Goal: Task Accomplishment & Management: Use online tool/utility

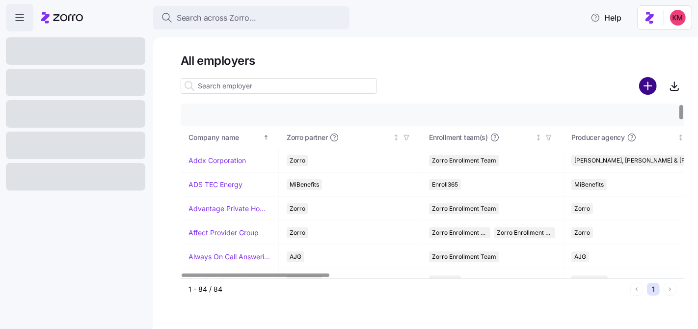
click at [643, 86] on circle "add icon" at bounding box center [648, 86] width 16 height 16
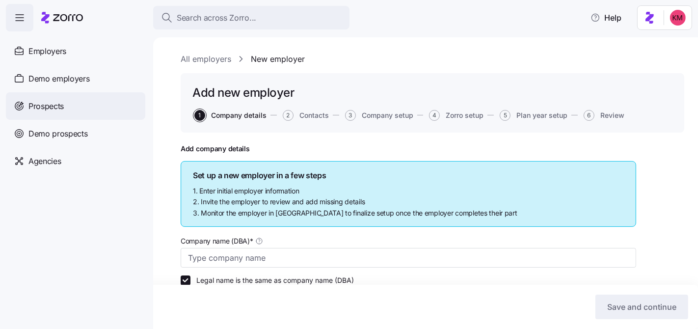
click at [60, 107] on span "Prospects" at bounding box center [45, 106] width 35 height 12
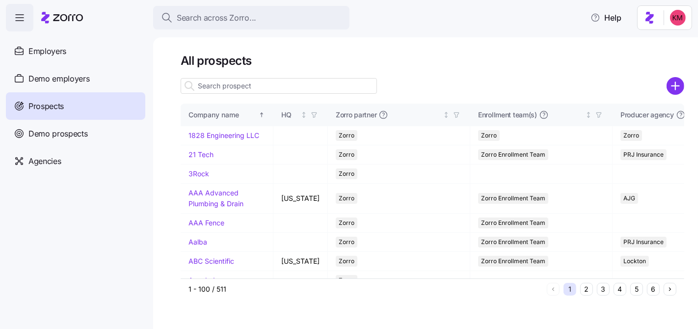
click at [675, 87] on icon "add icon" at bounding box center [675, 85] width 0 height 7
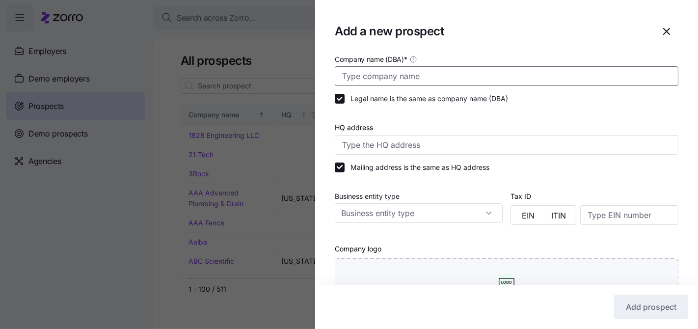
click at [408, 71] on input "Company name (DBA) *" at bounding box center [506, 76] width 343 height 20
paste input "[PERSON_NAME] & [PERSON_NAME]"
type input "[PERSON_NAME] & [PERSON_NAME]"
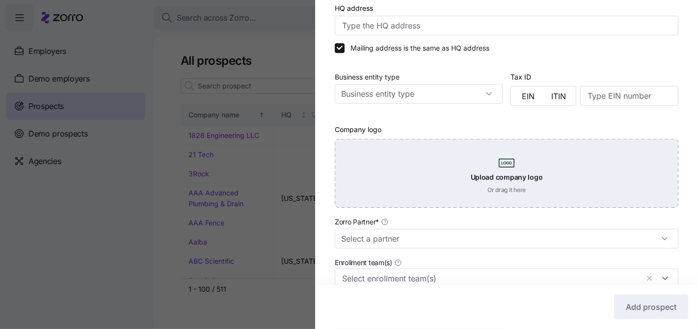
scroll to position [288, 0]
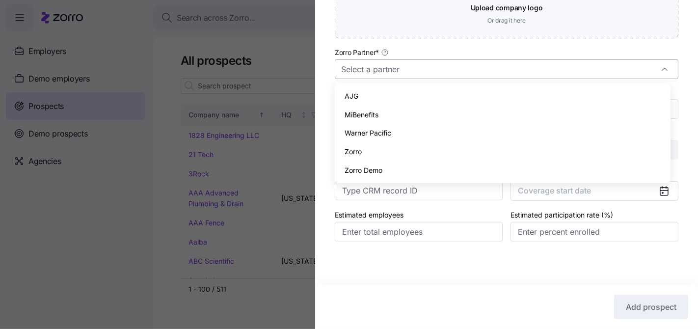
click at [440, 76] on input "Zorro Partner *" at bounding box center [506, 69] width 343 height 20
click at [390, 149] on div "Zorro" at bounding box center [501, 151] width 327 height 19
type input "Zorro"
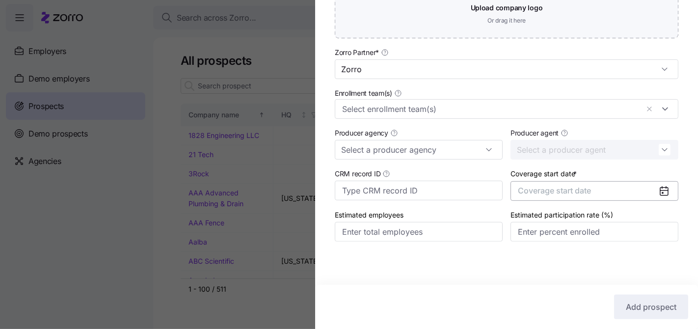
click at [542, 182] on button "Coverage start date" at bounding box center [594, 191] width 168 height 20
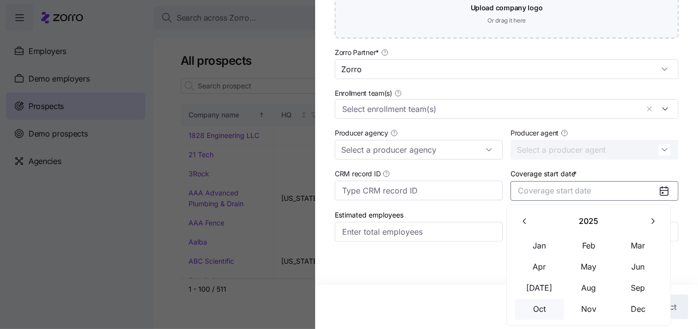
click at [537, 300] on button "Oct" at bounding box center [539, 309] width 49 height 21
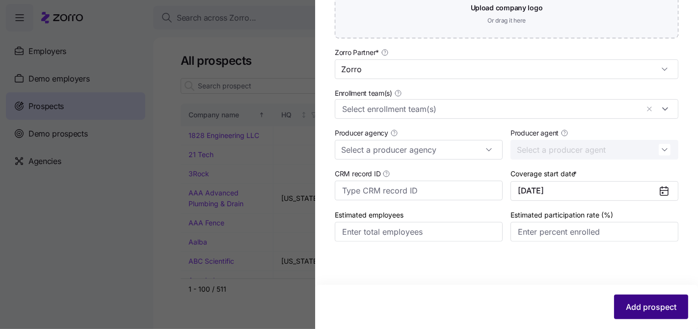
click at [625, 306] on span "Add prospect" at bounding box center [650, 307] width 51 height 12
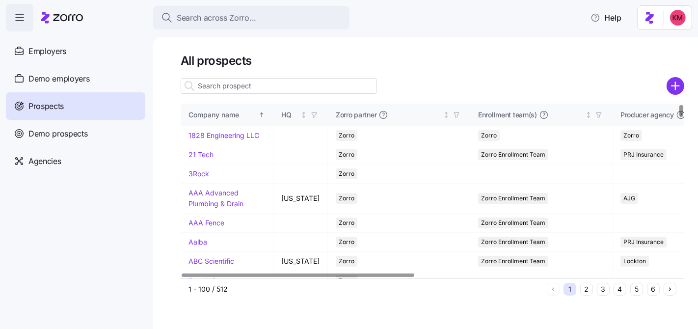
drag, startPoint x: 314, startPoint y: 95, endPoint x: 307, endPoint y: 86, distance: 11.8
click at [314, 95] on div at bounding box center [279, 86] width 196 height 20
click at [307, 86] on input at bounding box center [279, 86] width 196 height 16
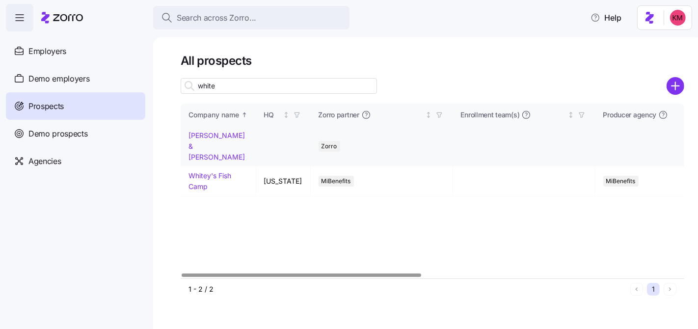
type input "white"
click at [218, 133] on link "[PERSON_NAME] & [PERSON_NAME]" at bounding box center [216, 145] width 56 height 29
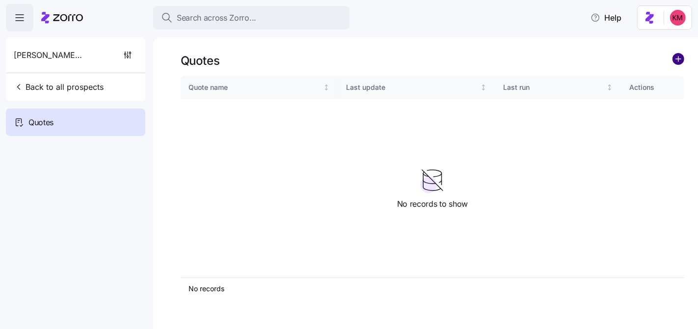
click at [673, 61] on circle "add icon" at bounding box center [677, 58] width 11 height 11
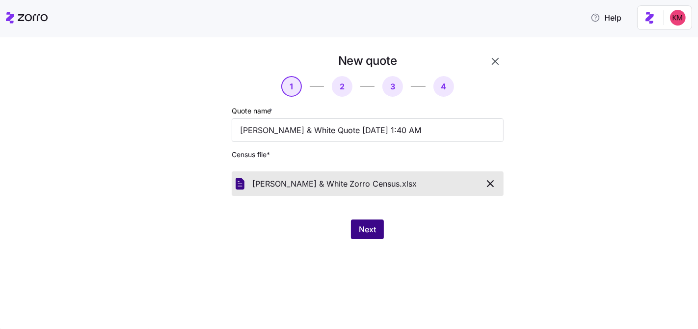
click at [366, 232] on span "Next" at bounding box center [367, 229] width 17 height 12
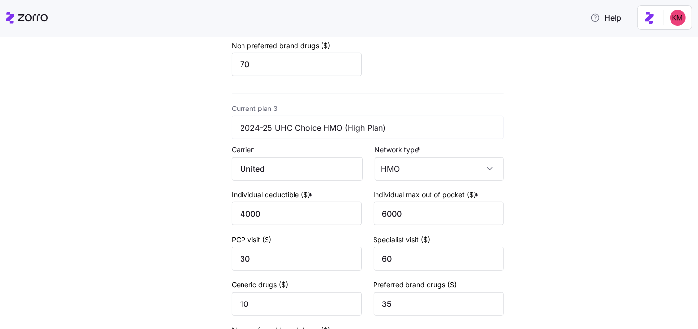
scroll to position [720, 0]
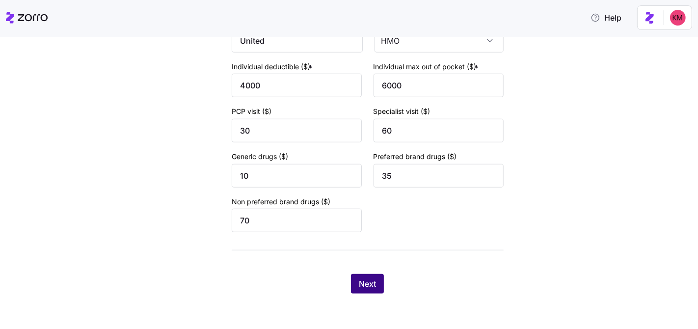
click at [364, 283] on span "Next" at bounding box center [367, 284] width 17 height 12
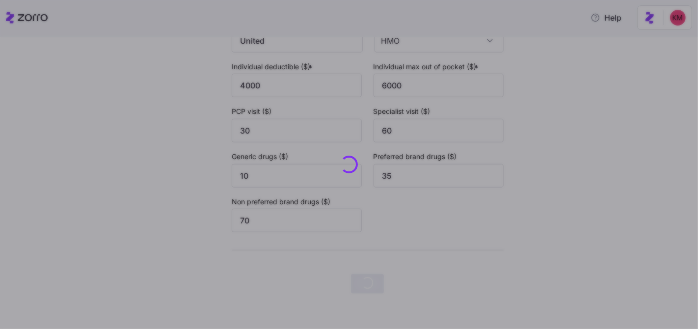
scroll to position [0, 0]
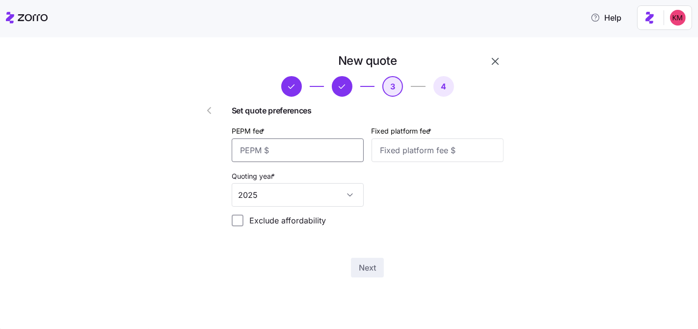
click at [321, 143] on input "PEPM fee *" at bounding box center [298, 150] width 132 height 24
type input "20"
type input "-"
type input "1000"
click at [362, 264] on span "Next" at bounding box center [367, 267] width 17 height 12
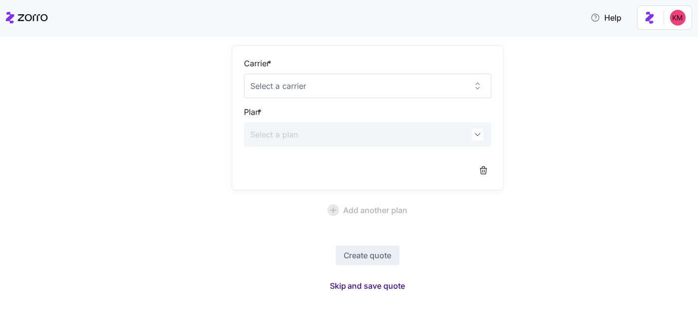
click at [380, 283] on span "Skip and save quote" at bounding box center [368, 286] width 76 height 12
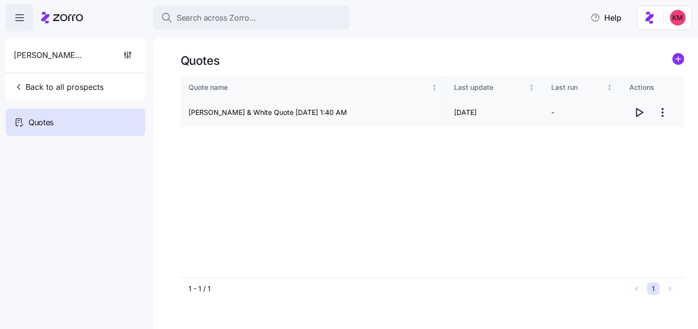
click at [639, 113] on icon "button" at bounding box center [639, 112] width 12 height 12
click at [665, 112] on html "Search across Zorro... Help Russell & White Back to all prospects Quotes Quotes…" at bounding box center [349, 210] width 698 height 421
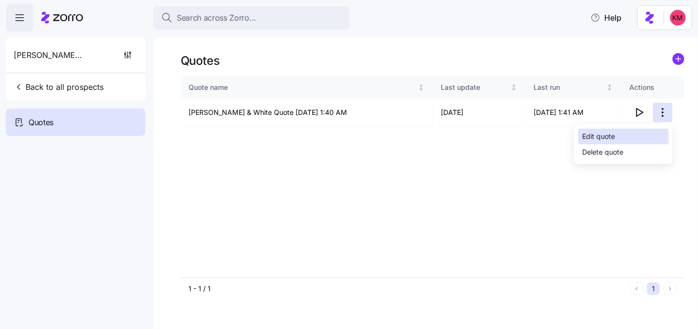
click at [616, 139] on div "Edit quote" at bounding box center [623, 137] width 90 height 16
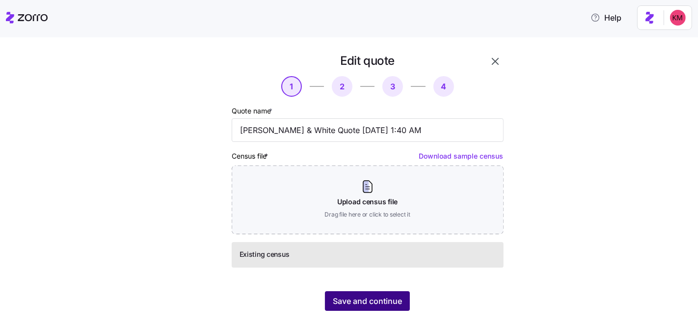
click at [364, 298] on span "Save and continue" at bounding box center [367, 301] width 69 height 12
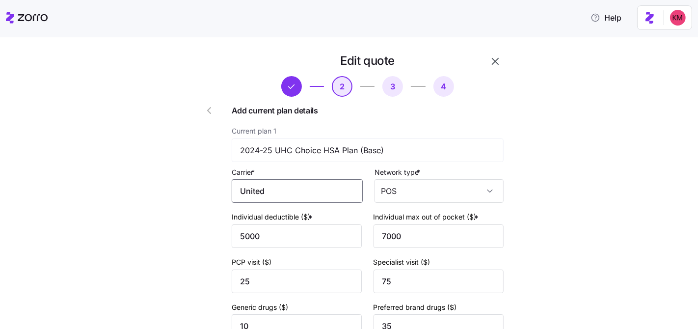
click at [291, 199] on input "United" at bounding box center [297, 191] width 131 height 24
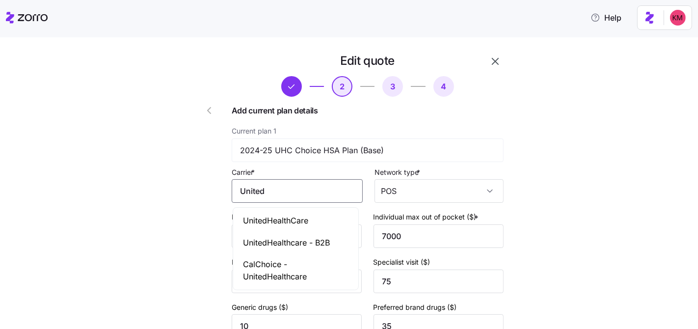
click at [297, 225] on span "UnitedHealthCare" at bounding box center [275, 220] width 65 height 12
type input "UnitedHealthCare"
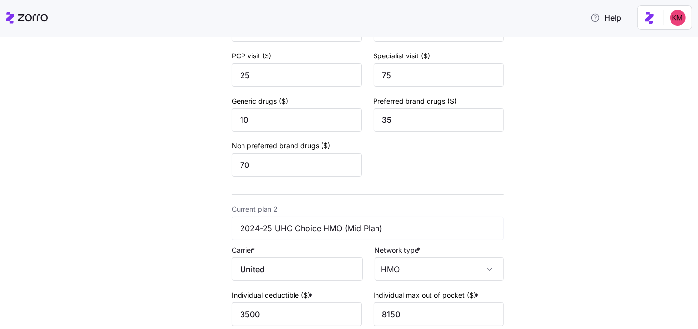
scroll to position [252, 0]
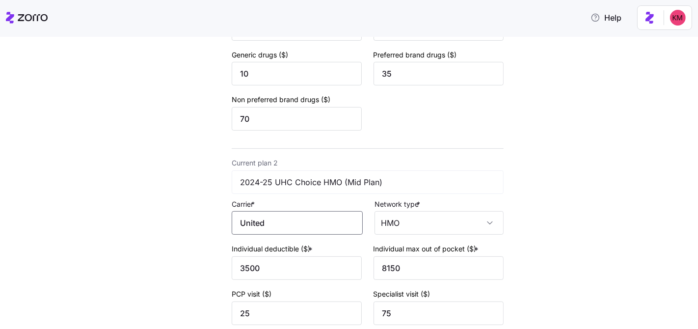
click at [280, 217] on input "United" at bounding box center [297, 223] width 131 height 24
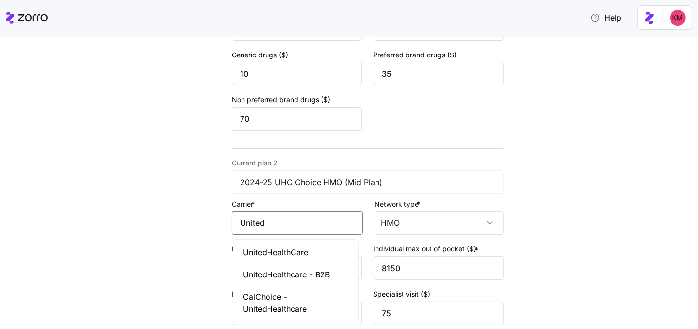
click at [281, 260] on div "UnitedHealthCare" at bounding box center [295, 252] width 121 height 22
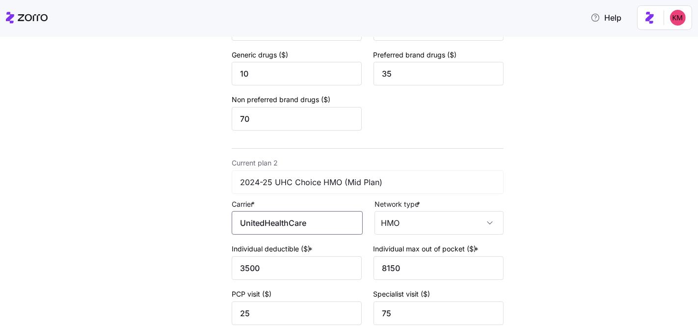
type input "UnitedHealthCare"
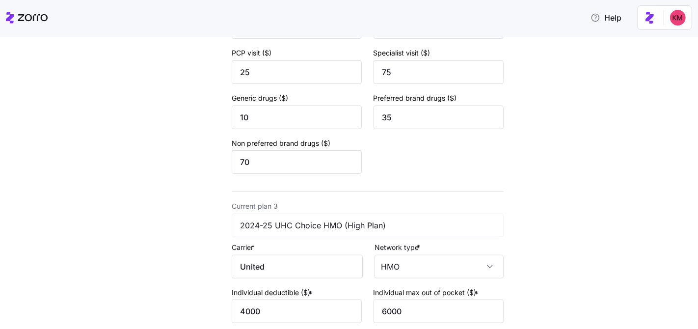
scroll to position [499, 0]
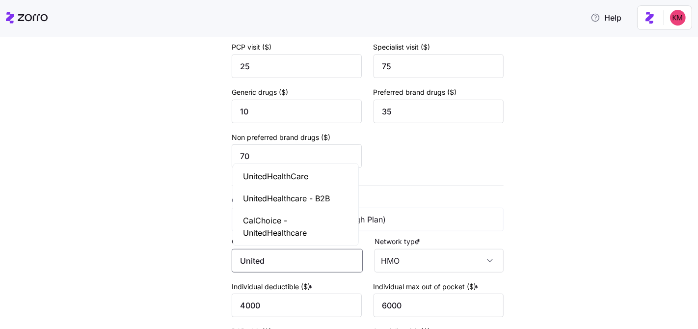
click at [274, 258] on input "United" at bounding box center [297, 261] width 131 height 24
click at [283, 177] on span "UnitedHealthCare" at bounding box center [275, 176] width 65 height 12
type input "UnitedHealthCare"
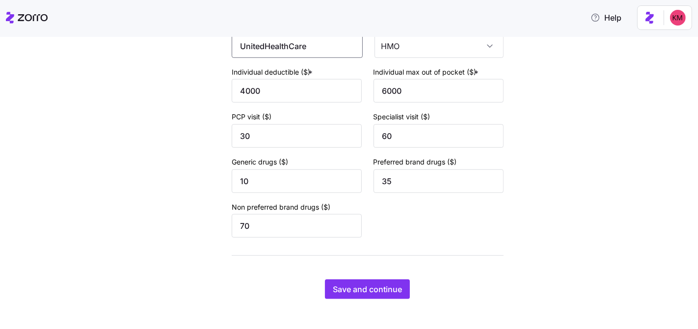
scroll to position [714, 0]
click at [377, 297] on button "Save and continue" at bounding box center [367, 289] width 85 height 20
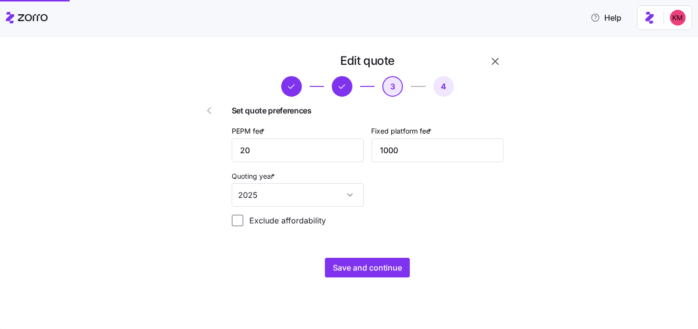
scroll to position [0, 0]
click at [382, 265] on span "Save and continue" at bounding box center [367, 267] width 69 height 12
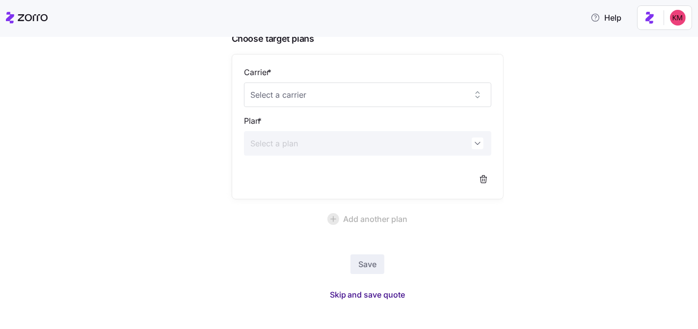
click at [375, 292] on span "Skip and save quote" at bounding box center [368, 294] width 76 height 12
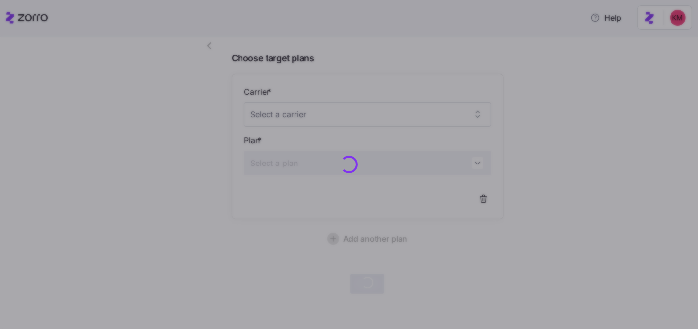
scroll to position [64, 0]
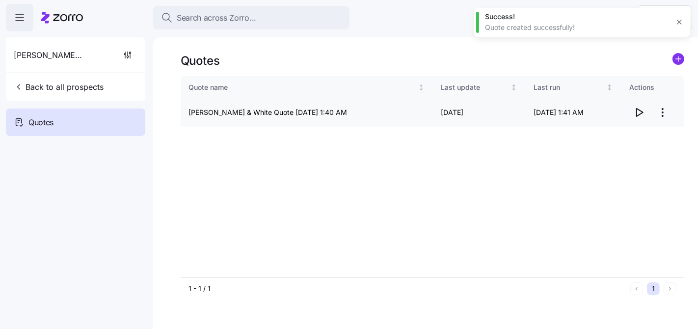
click at [642, 111] on icon "button" at bounding box center [639, 112] width 12 height 12
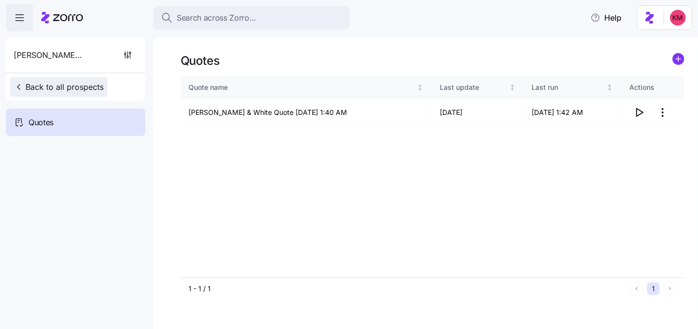
click at [87, 85] on span "Back to all prospects" at bounding box center [59, 87] width 90 height 12
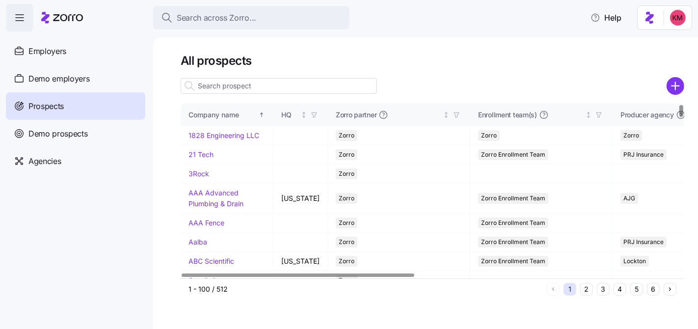
click at [271, 88] on input at bounding box center [279, 86] width 196 height 16
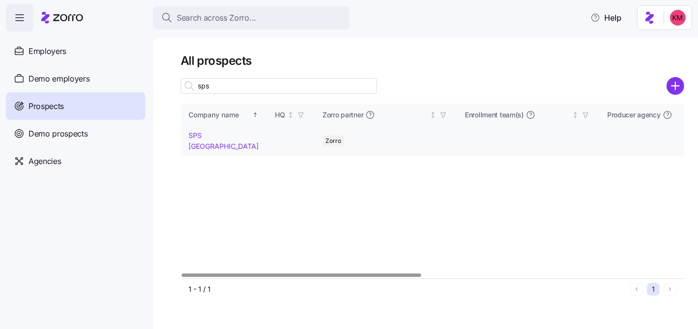
type input "sps"
click at [209, 131] on link "SPS North America" at bounding box center [223, 140] width 70 height 19
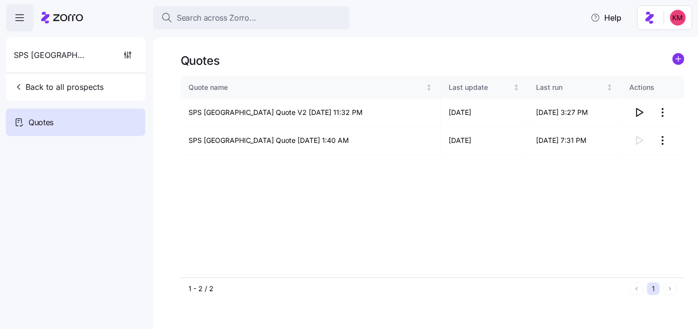
click at [500, 231] on div "Quote name Last update Last run Actions SPS North America Quote V2 07/08/2025 1…" at bounding box center [432, 176] width 503 height 201
click at [640, 108] on icon "button" at bounding box center [639, 112] width 12 height 12
click at [635, 111] on icon "button" at bounding box center [639, 112] width 12 height 12
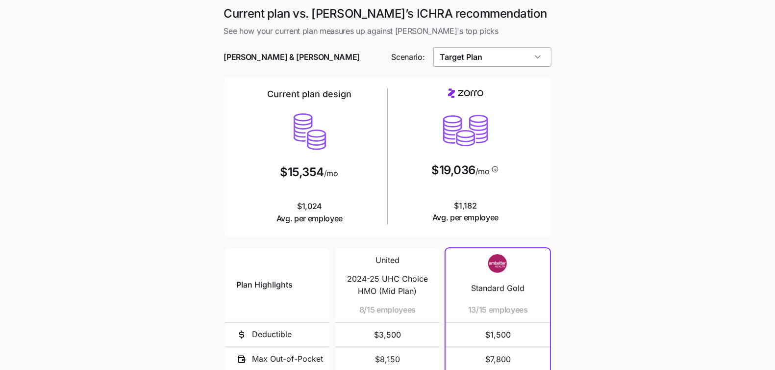
click at [519, 52] on input "Target Plan" at bounding box center [493, 57] width 118 height 20
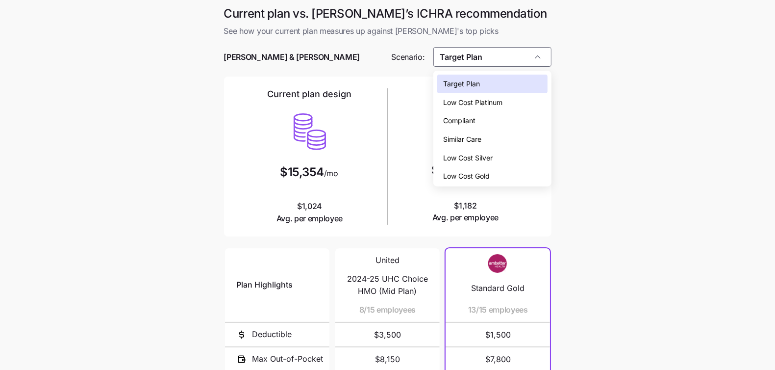
click at [491, 156] on span "Low Cost Silver" at bounding box center [468, 158] width 50 height 11
type input "Low Cost Silver"
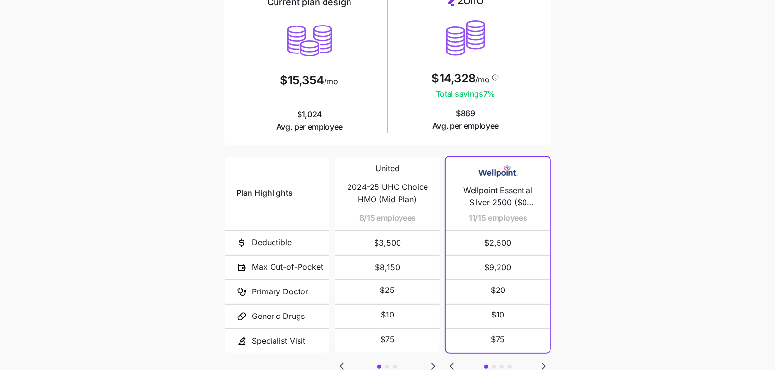
scroll to position [104, 0]
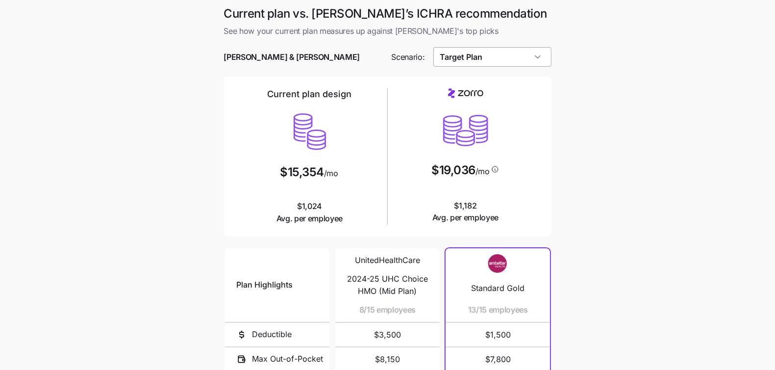
click at [506, 57] on input "Target Plan" at bounding box center [493, 57] width 118 height 20
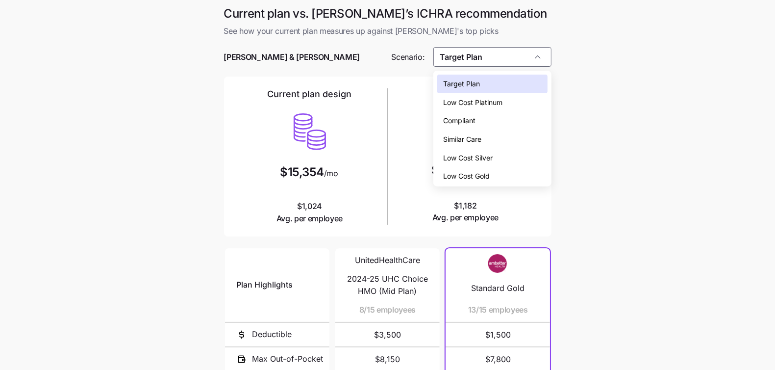
click at [499, 137] on div "Similar Care" at bounding box center [493, 139] width 110 height 19
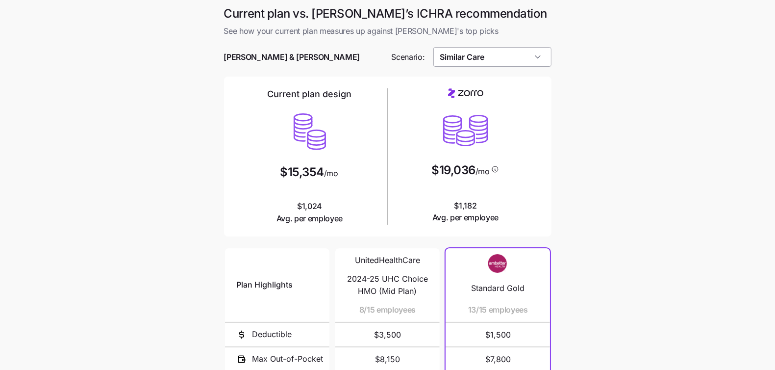
click at [499, 54] on input "Similar Care" at bounding box center [493, 57] width 118 height 20
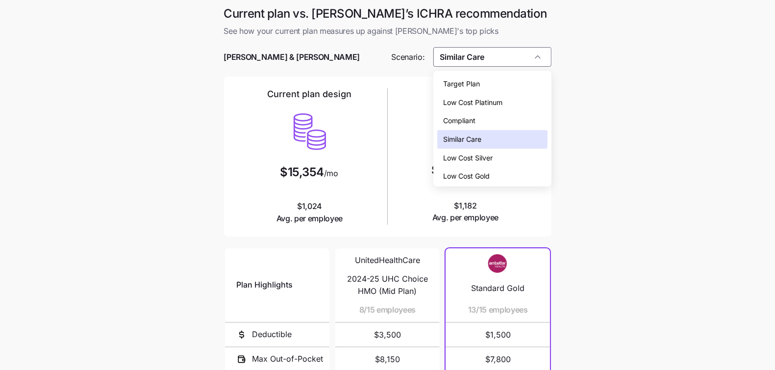
click at [494, 157] on div "Low Cost Silver" at bounding box center [493, 158] width 110 height 19
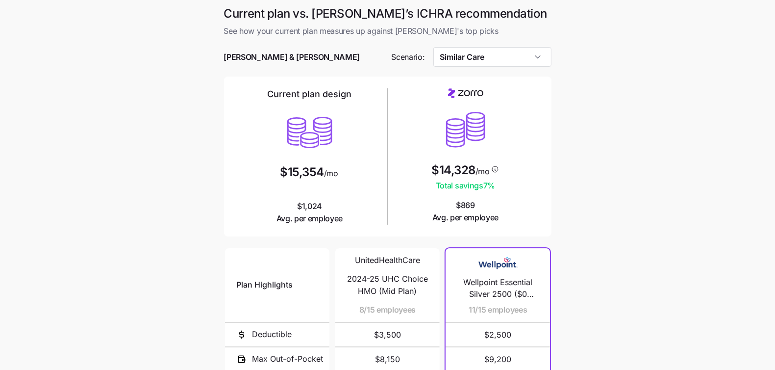
type input "Low Cost Silver"
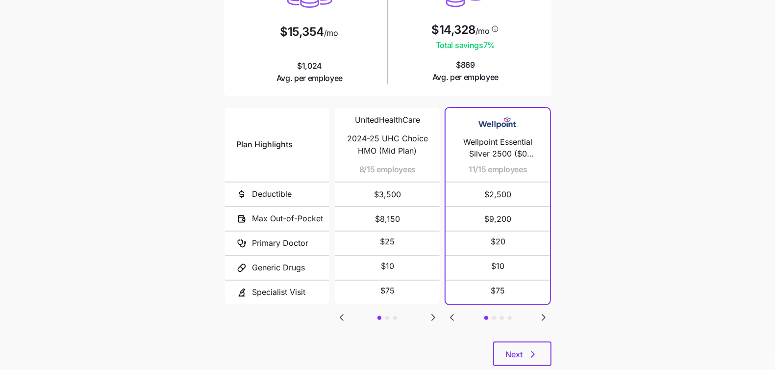
scroll to position [165, 0]
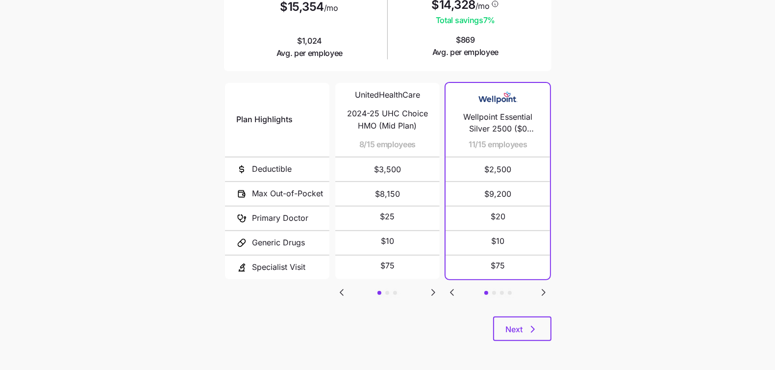
click at [429, 291] on icon "Go to next slide" at bounding box center [434, 292] width 12 height 12
click at [432, 290] on icon "Go to next slide" at bounding box center [433, 292] width 3 height 6
click at [345, 290] on icon "Go to previous slide" at bounding box center [342, 292] width 12 height 12
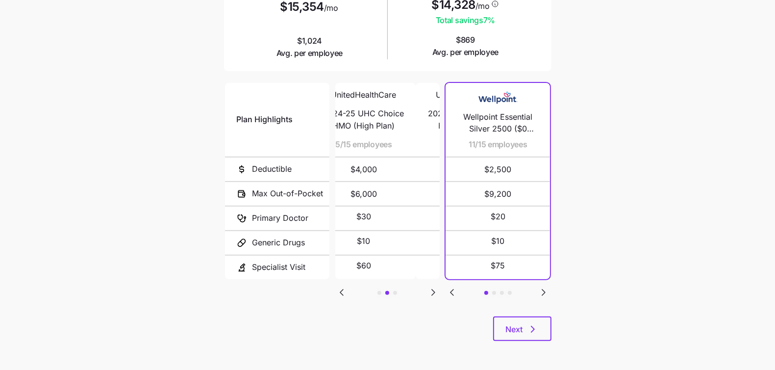
click at [345, 290] on icon "Go to previous slide" at bounding box center [342, 292] width 12 height 12
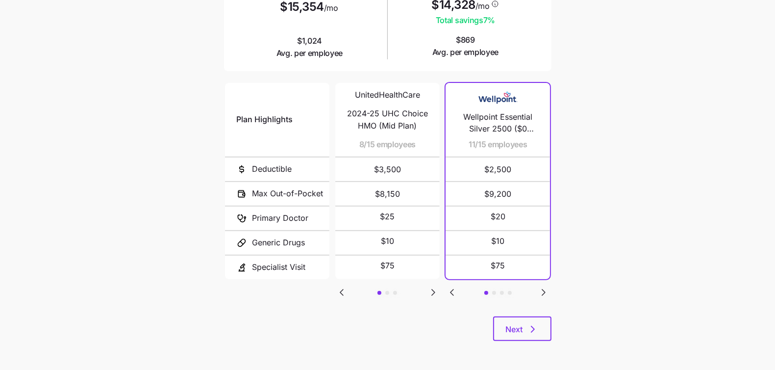
click at [544, 287] on icon "Go to next slide" at bounding box center [544, 292] width 12 height 12
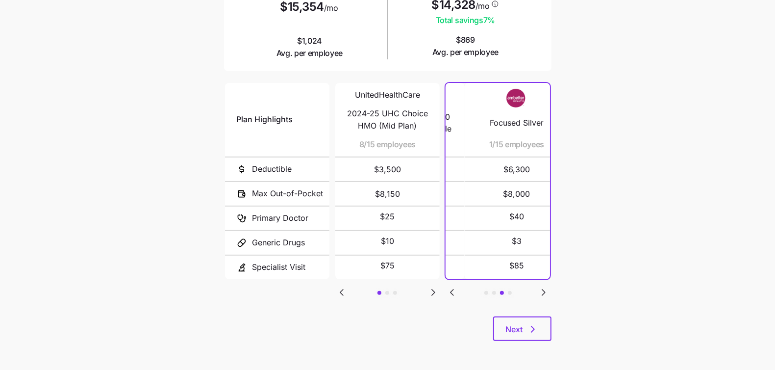
click at [544, 287] on icon "Go to next slide" at bounding box center [544, 292] width 12 height 12
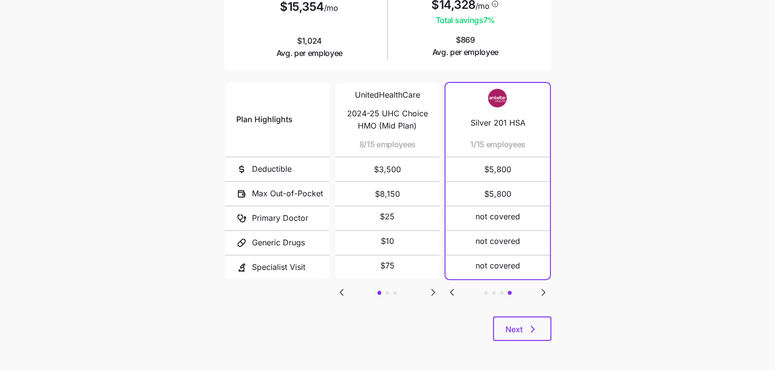
click at [453, 286] on icon "Go to previous slide" at bounding box center [452, 292] width 12 height 12
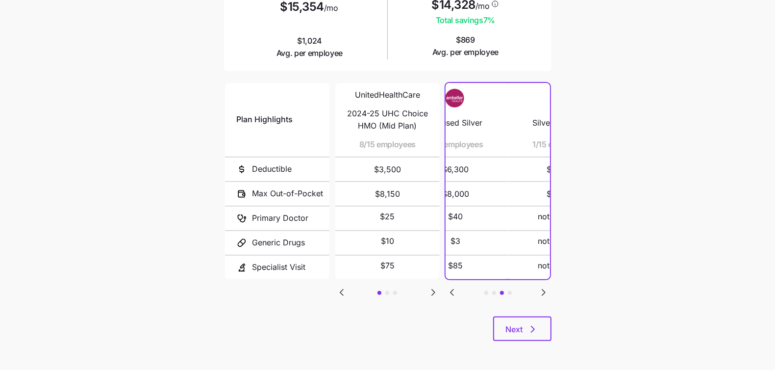
click at [453, 286] on icon "Go to previous slide" at bounding box center [452, 292] width 12 height 12
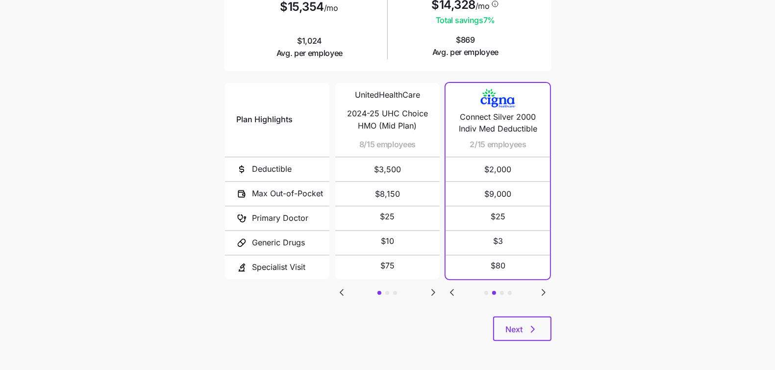
click at [510, 311] on div "Plan Highlights Deductible Max Out-of-Pocket Primary Doctor Generic Drugs Speci…" at bounding box center [388, 198] width 328 height 235
click at [510, 319] on button "Next" at bounding box center [522, 328] width 58 height 25
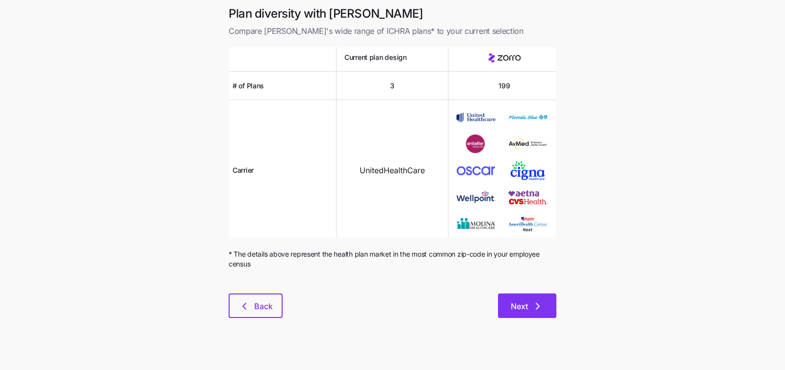
click at [506, 302] on button "Next" at bounding box center [527, 305] width 58 height 25
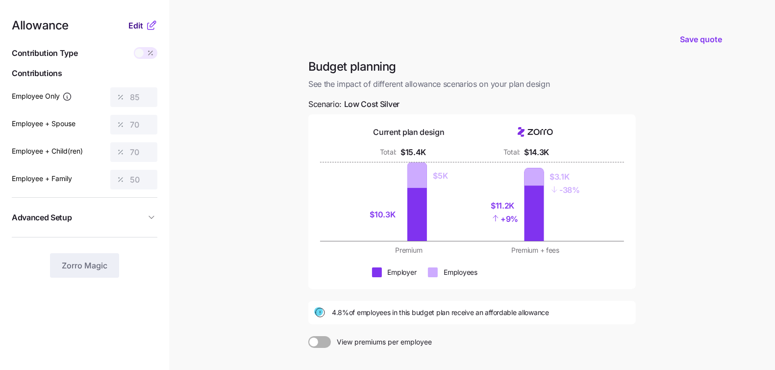
click at [134, 21] on span "Edit" at bounding box center [136, 26] width 15 height 12
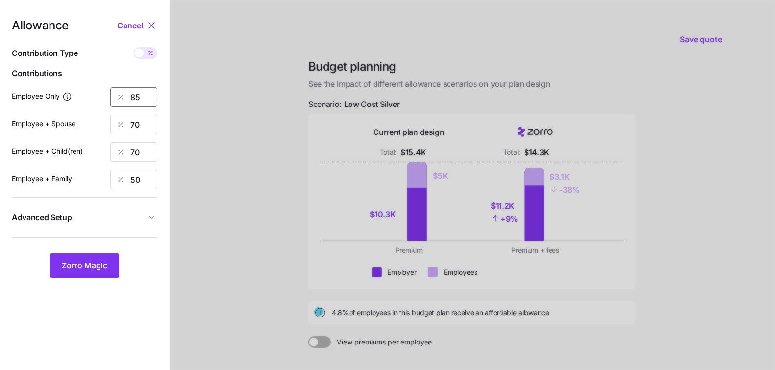
click at [142, 100] on input "85" at bounding box center [133, 97] width 47 height 20
type input "70"
click at [150, 152] on input "70" at bounding box center [133, 152] width 47 height 20
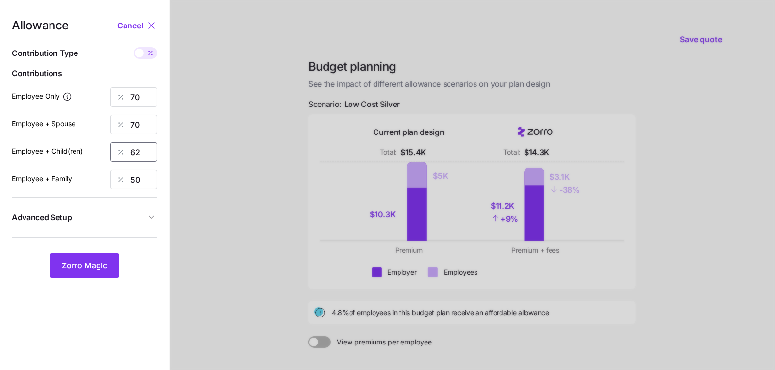
type input "62"
click at [146, 125] on input "70" at bounding box center [133, 125] width 47 height 20
type input "48"
click at [151, 187] on input "50" at bounding box center [133, 180] width 47 height 20
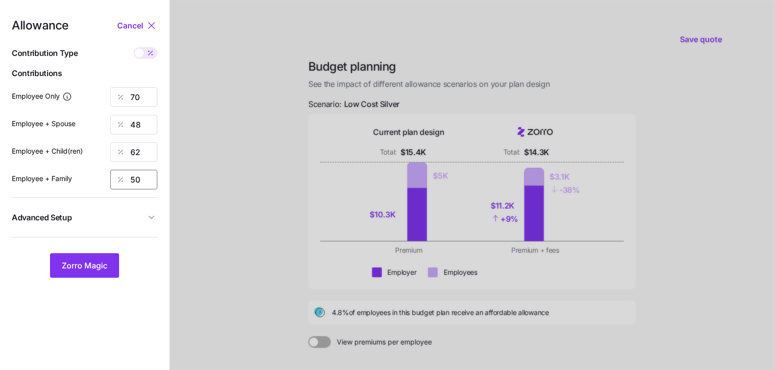
click at [151, 186] on input "50" at bounding box center [133, 180] width 47 height 20
type input "100"
click at [155, 221] on icon "button" at bounding box center [152, 217] width 10 height 10
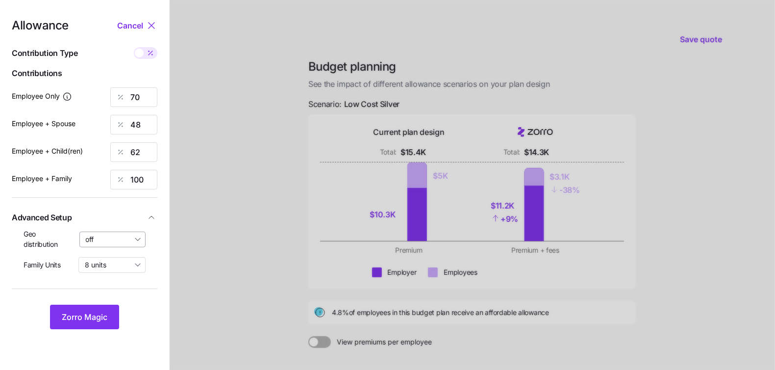
click at [113, 241] on input "off" at bounding box center [112, 240] width 67 height 16
click at [121, 297] on span "By state (2)" at bounding box center [108, 296] width 38 height 11
type input "By state (2)"
click at [100, 321] on span "Zorro Magic" at bounding box center [85, 317] width 46 height 12
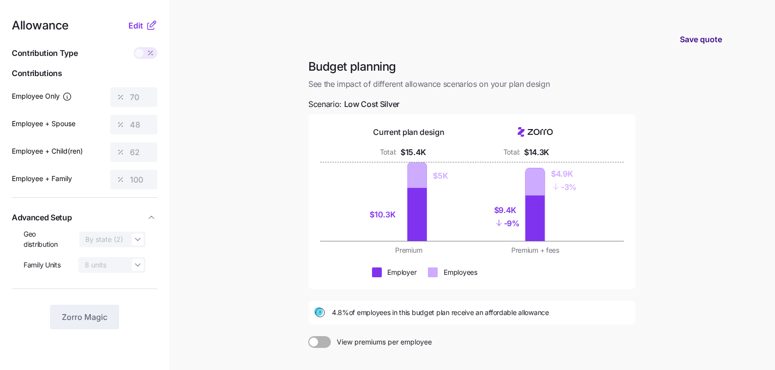
click at [691, 38] on span "Save quote" at bounding box center [701, 39] width 42 height 12
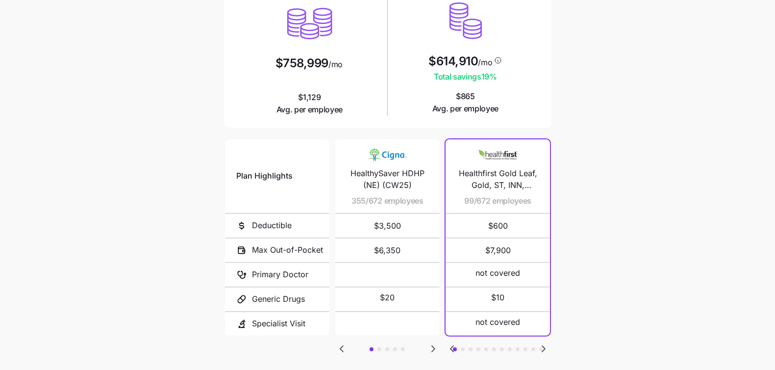
scroll to position [165, 0]
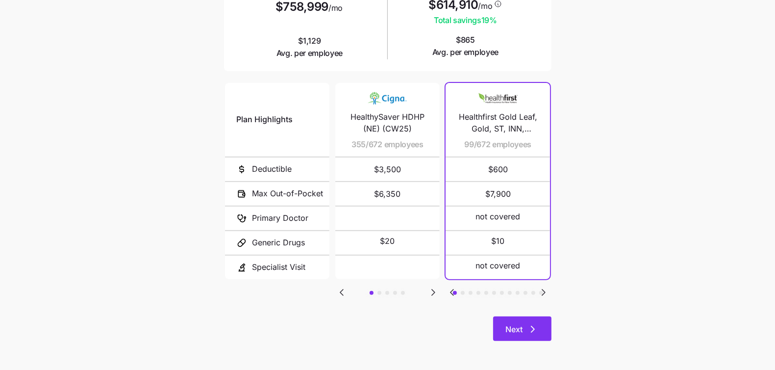
click at [503, 326] on button "Next" at bounding box center [522, 328] width 58 height 25
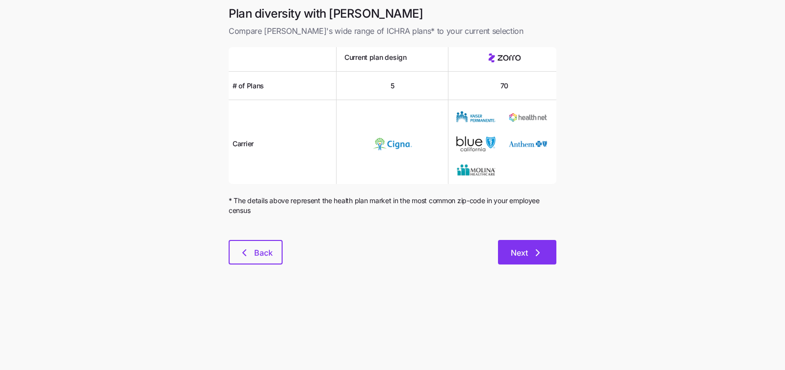
click at [523, 244] on button "Next" at bounding box center [527, 252] width 58 height 25
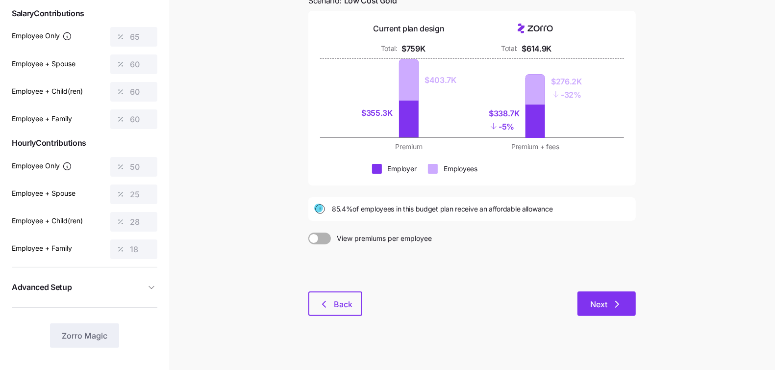
scroll to position [112, 0]
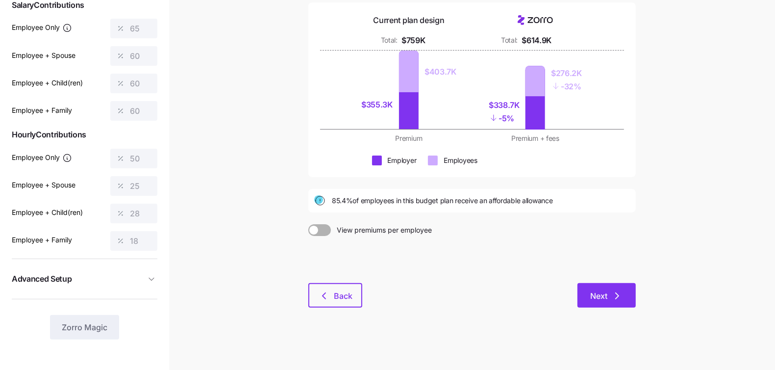
click at [588, 292] on button "Next" at bounding box center [607, 295] width 58 height 25
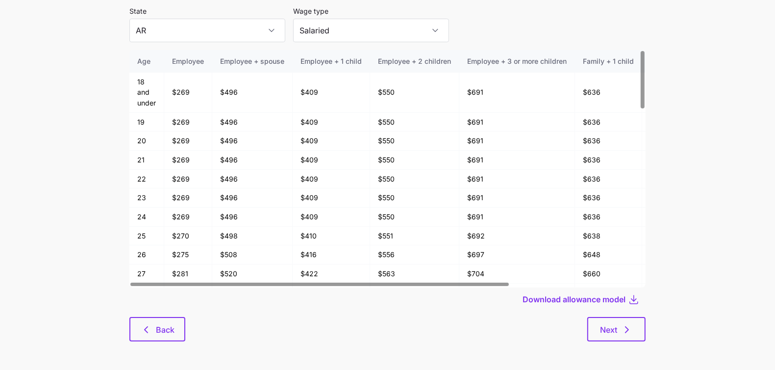
scroll to position [52, 0]
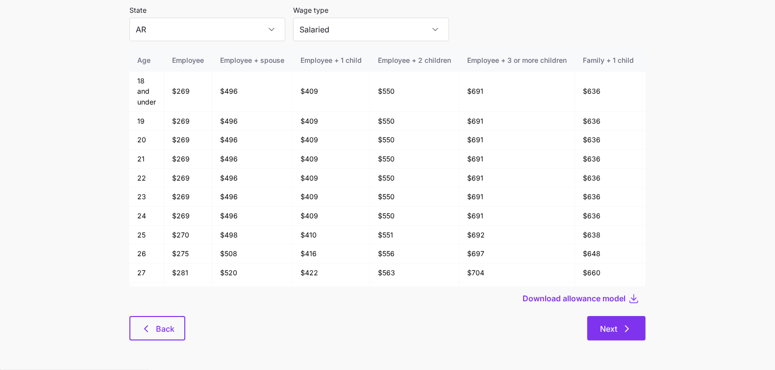
click at [631, 329] on icon "button" at bounding box center [627, 329] width 12 height 12
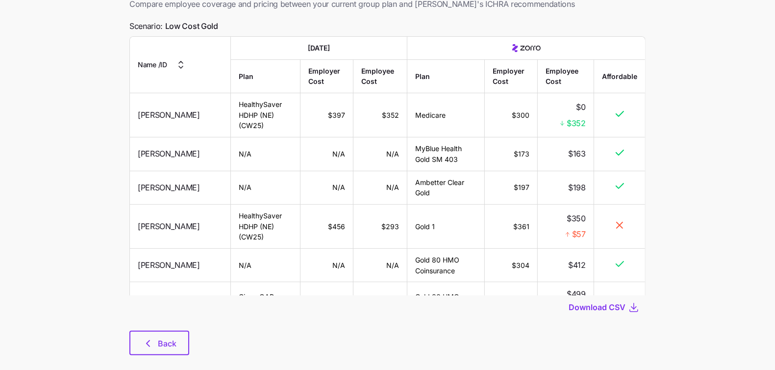
scroll to position [80, 0]
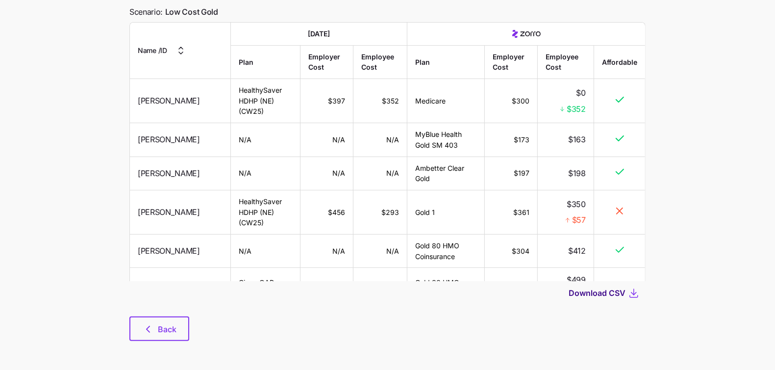
click at [606, 290] on span "Download CSV" at bounding box center [597, 293] width 57 height 12
drag, startPoint x: 337, startPoint y: 310, endPoint x: 232, endPoint y: 311, distance: 105.0
click at [336, 311] on div at bounding box center [387, 311] width 517 height 12
click at [170, 328] on span "Back" at bounding box center [167, 329] width 19 height 12
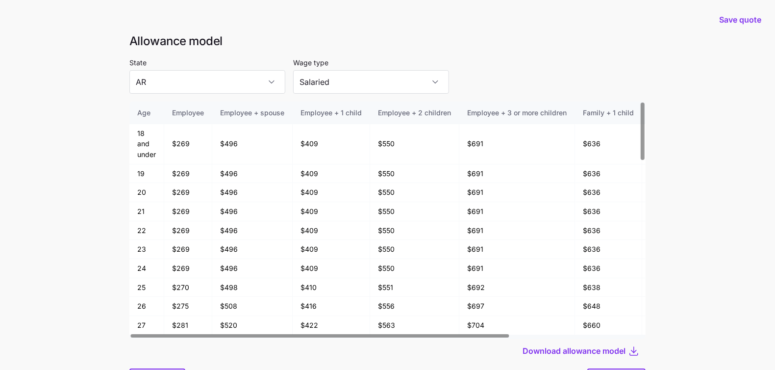
click at [155, 335] on div at bounding box center [320, 335] width 378 height 3
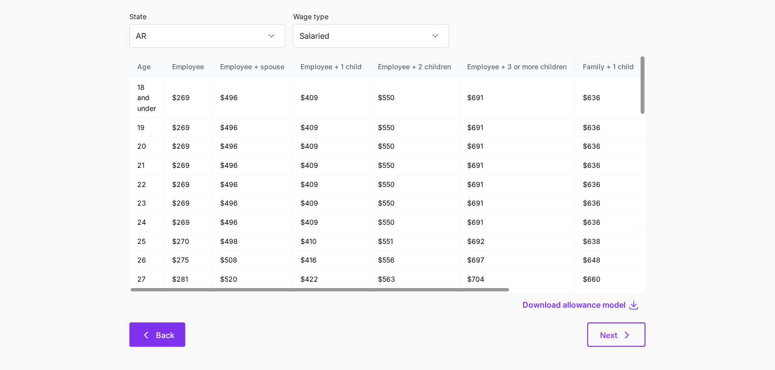
scroll to position [52, 0]
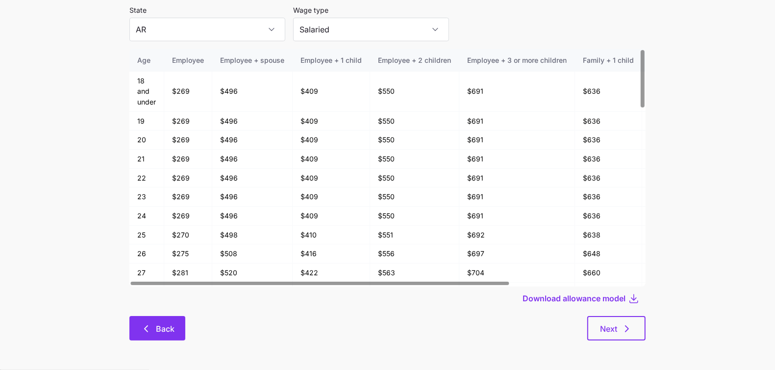
click at [150, 330] on icon "button" at bounding box center [146, 329] width 12 height 12
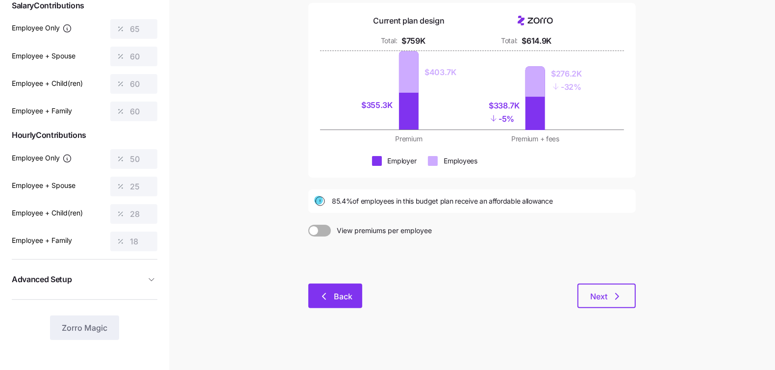
scroll to position [112, 0]
click at [323, 300] on icon "button" at bounding box center [324, 296] width 12 height 12
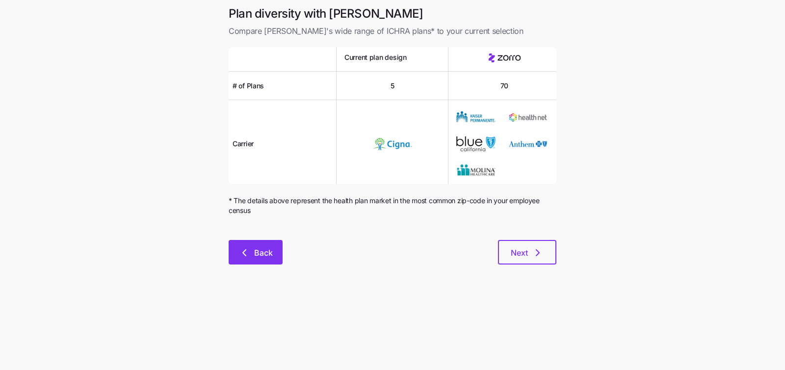
click at [262, 240] on button "Back" at bounding box center [256, 252] width 54 height 25
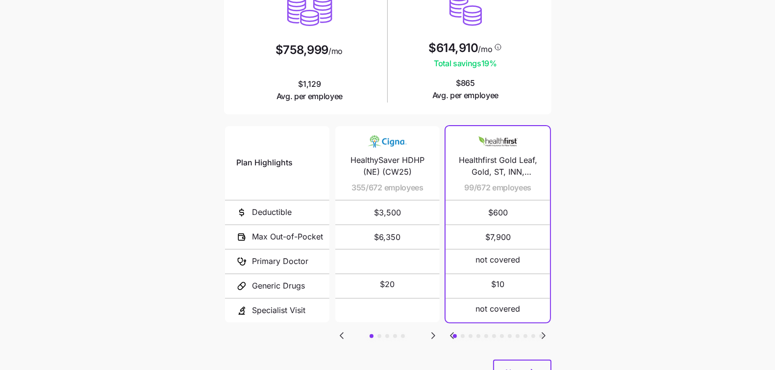
scroll to position [165, 0]
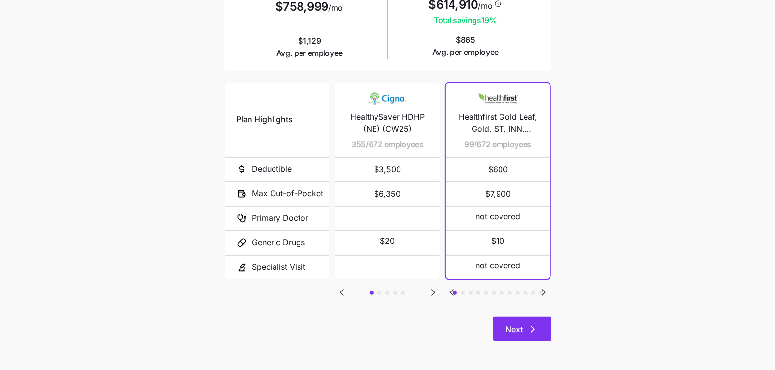
click at [531, 317] on button "Next" at bounding box center [522, 328] width 58 height 25
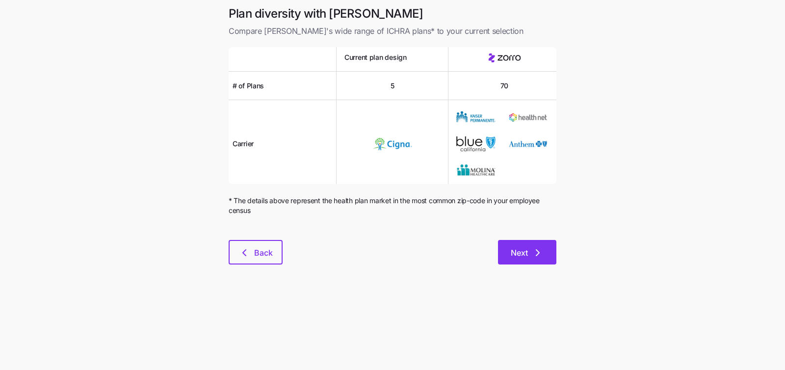
click at [530, 254] on span "Next" at bounding box center [527, 253] width 33 height 12
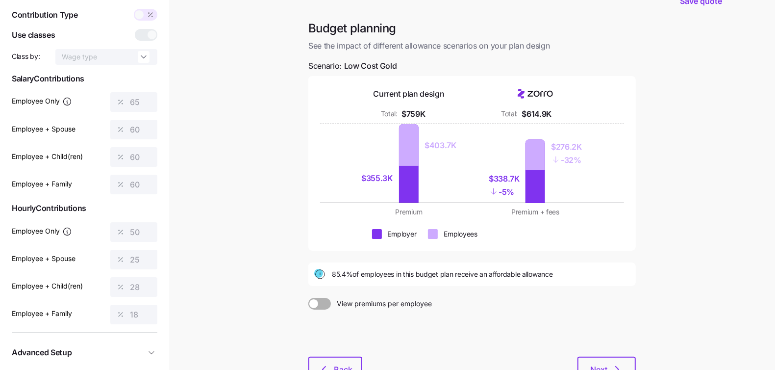
scroll to position [112, 0]
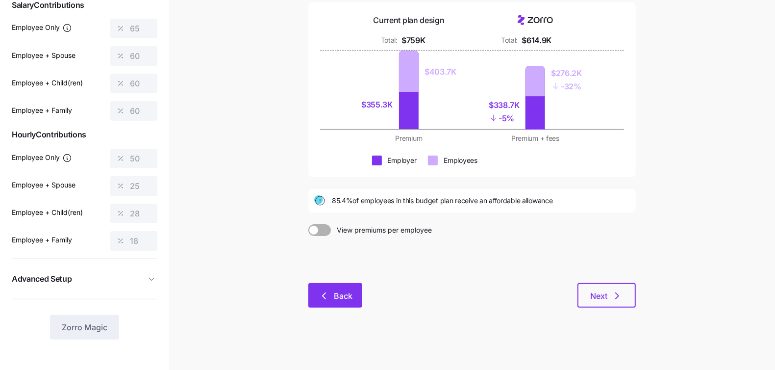
click at [347, 296] on span "Back" at bounding box center [343, 296] width 19 height 12
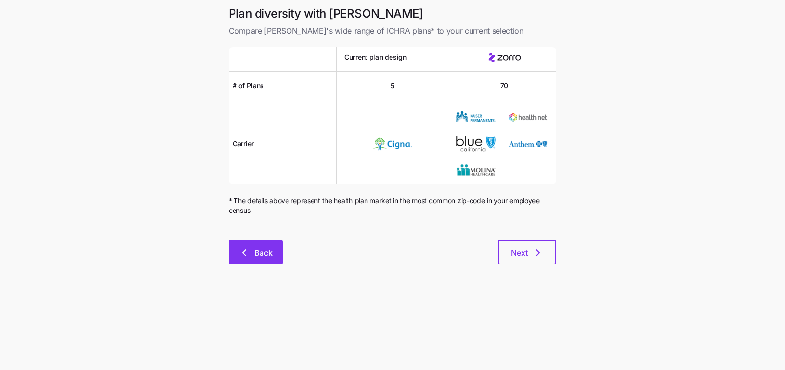
click at [274, 248] on button "Back" at bounding box center [256, 252] width 54 height 25
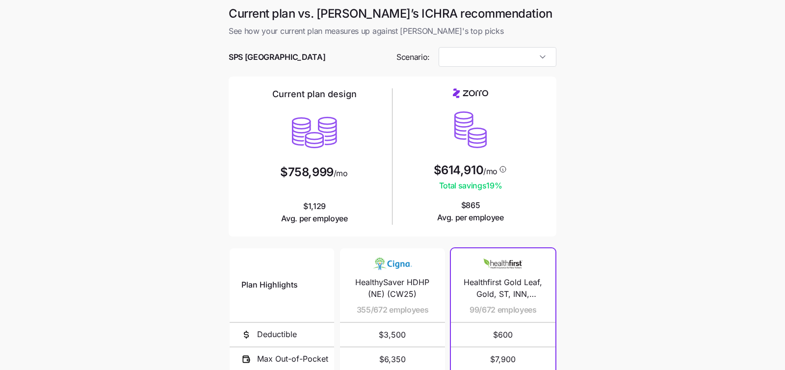
type input "Low Cost Gold"
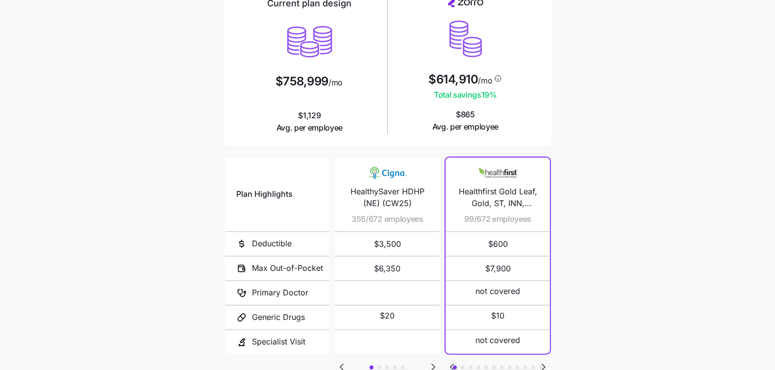
scroll to position [165, 0]
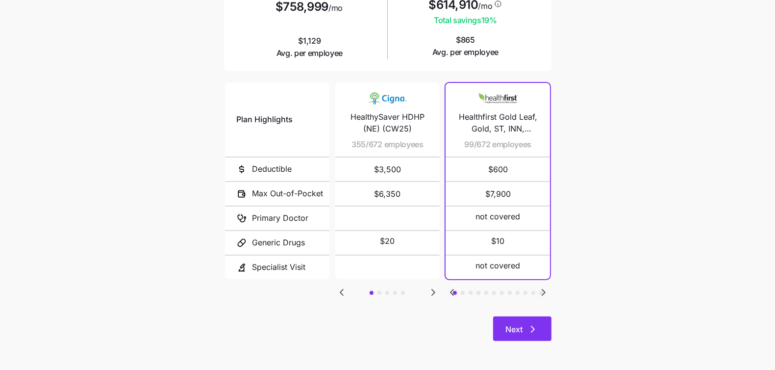
click at [536, 331] on icon "button" at bounding box center [533, 329] width 12 height 12
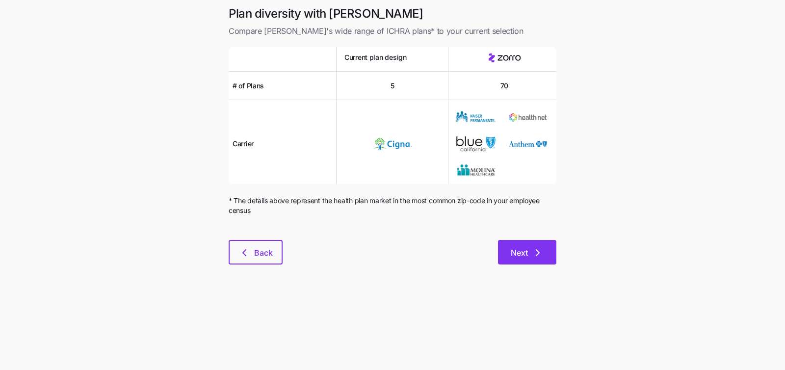
click at [526, 257] on span "Next" at bounding box center [519, 253] width 17 height 12
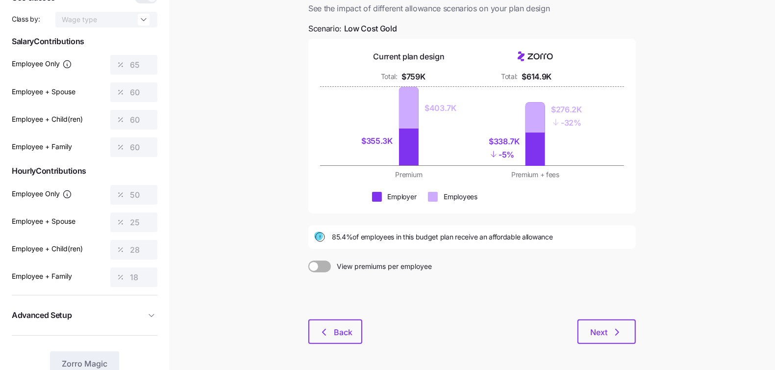
scroll to position [112, 0]
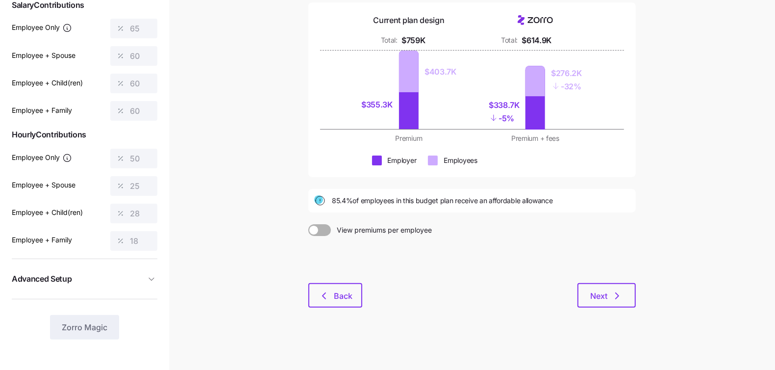
click at [363, 300] on div "Next" at bounding box center [499, 295] width 274 height 25
click at [331, 301] on span "Back" at bounding box center [335, 296] width 28 height 12
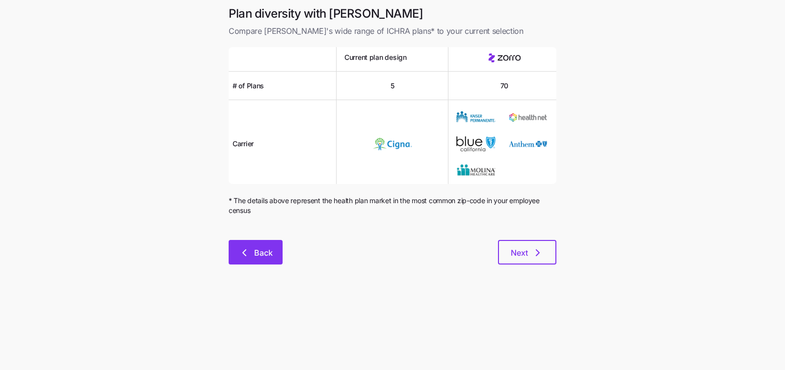
click at [263, 242] on button "Back" at bounding box center [256, 252] width 54 height 25
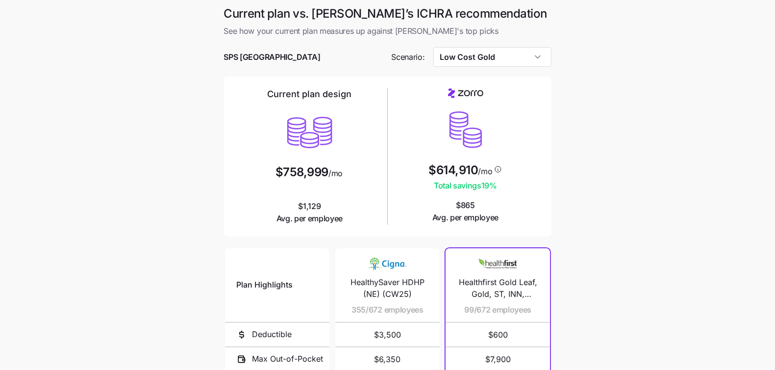
scroll to position [165, 0]
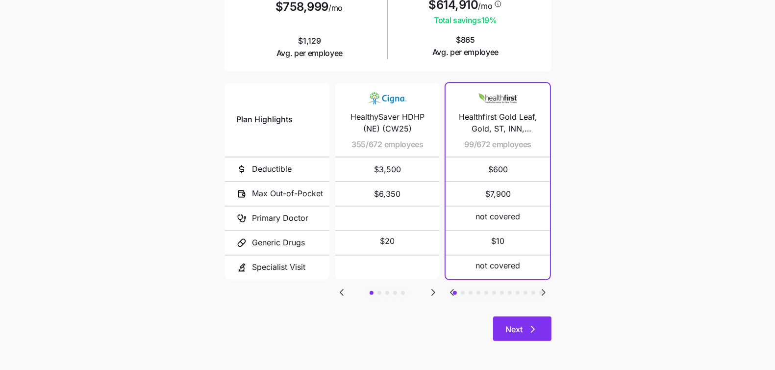
click at [511, 319] on button "Next" at bounding box center [522, 328] width 58 height 25
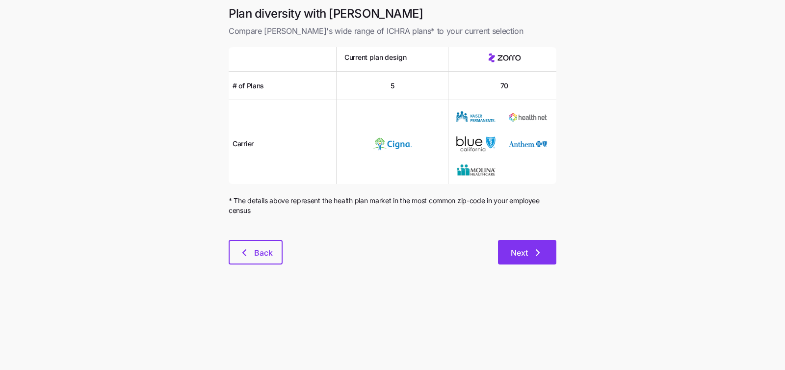
click at [530, 247] on span "Next" at bounding box center [527, 253] width 33 height 12
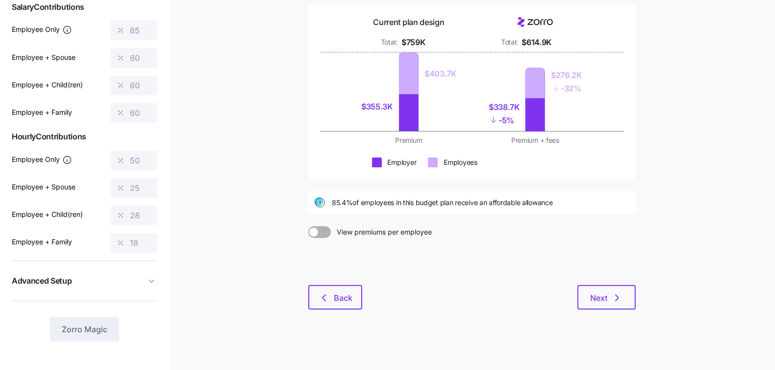
scroll to position [112, 0]
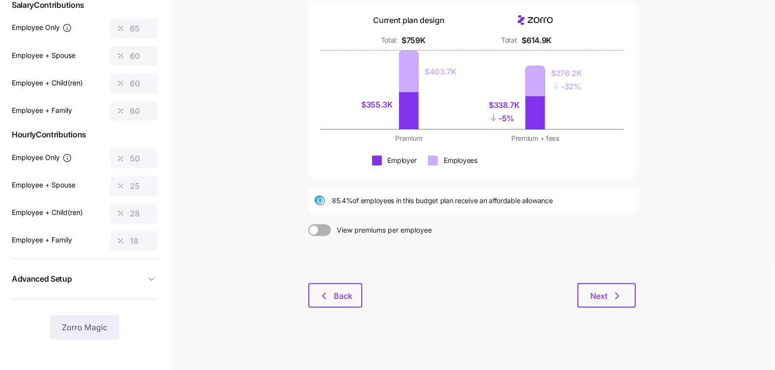
click at [339, 272] on div at bounding box center [473, 259] width 328 height 47
click at [337, 298] on span "Back" at bounding box center [343, 296] width 19 height 12
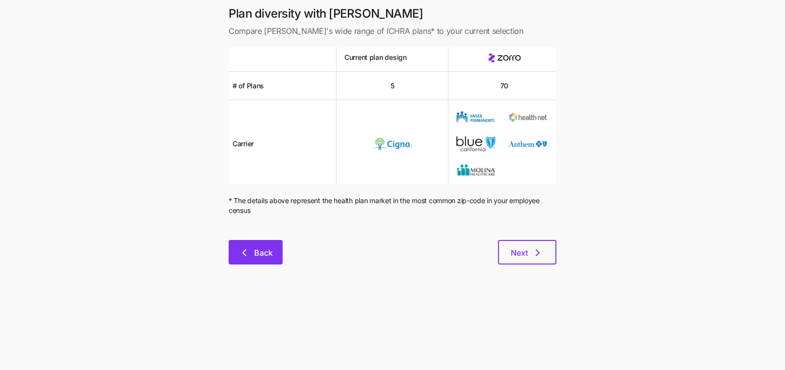
click at [259, 248] on span "Back" at bounding box center [263, 253] width 19 height 12
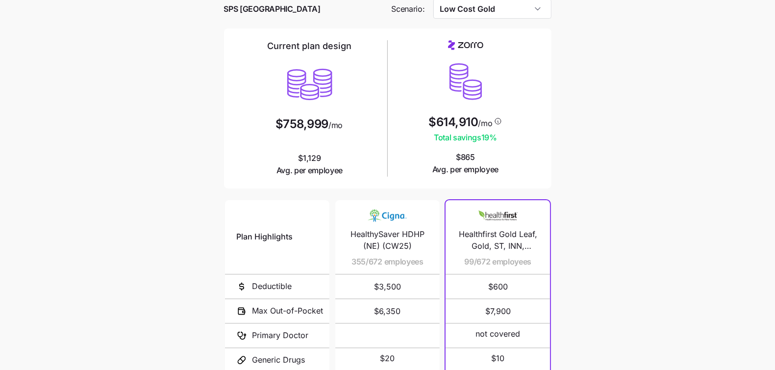
scroll to position [165, 0]
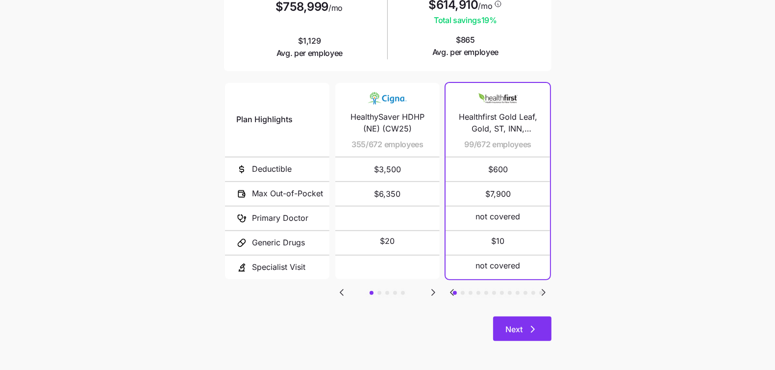
click at [530, 319] on button "Next" at bounding box center [522, 328] width 58 height 25
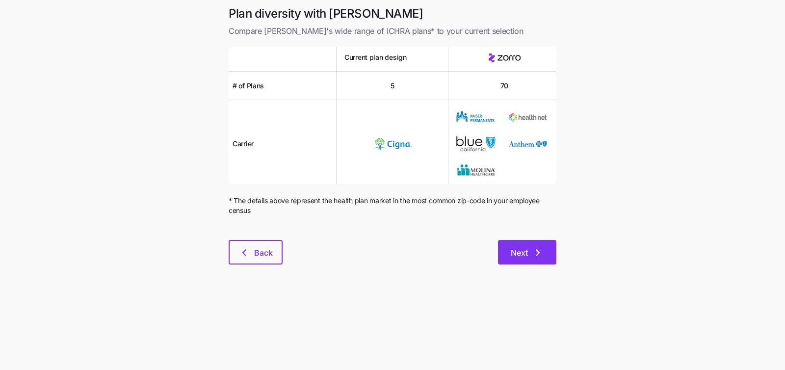
click at [526, 256] on span "Next" at bounding box center [519, 253] width 17 height 12
